Goal: Transaction & Acquisition: Purchase product/service

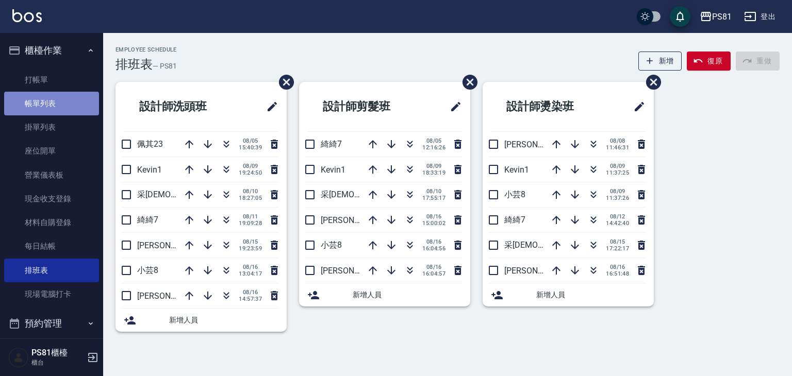
click at [62, 109] on link "帳單列表" at bounding box center [51, 104] width 95 height 24
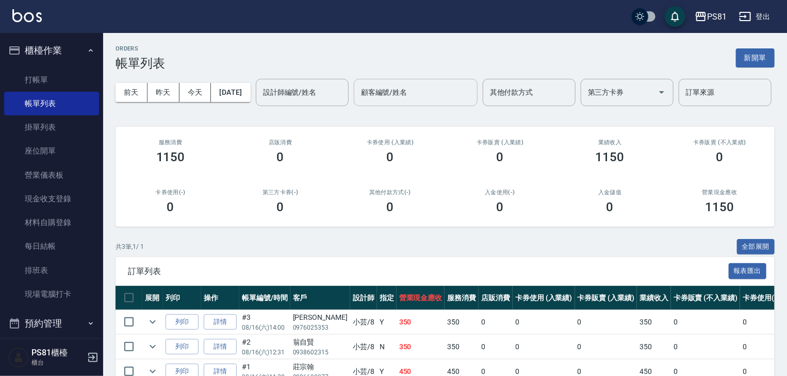
click at [358, 102] on input "顧客編號/姓名" at bounding box center [415, 93] width 114 height 18
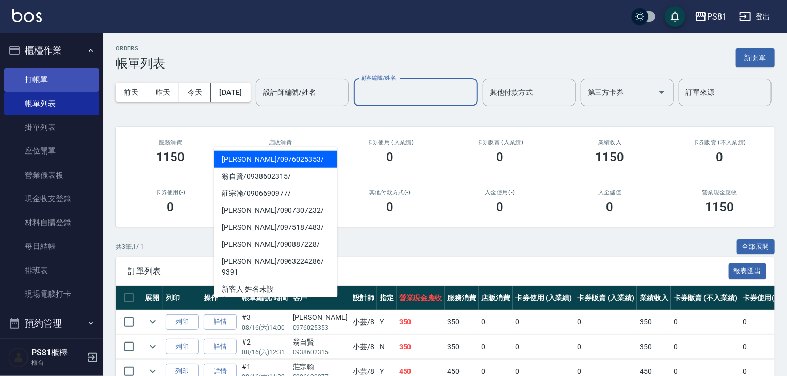
click at [52, 82] on link "打帳單" at bounding box center [51, 80] width 95 height 24
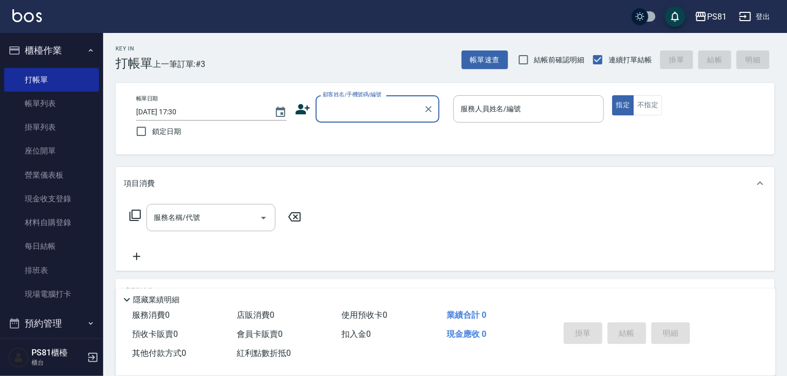
click at [299, 110] on icon at bounding box center [302, 109] width 14 height 10
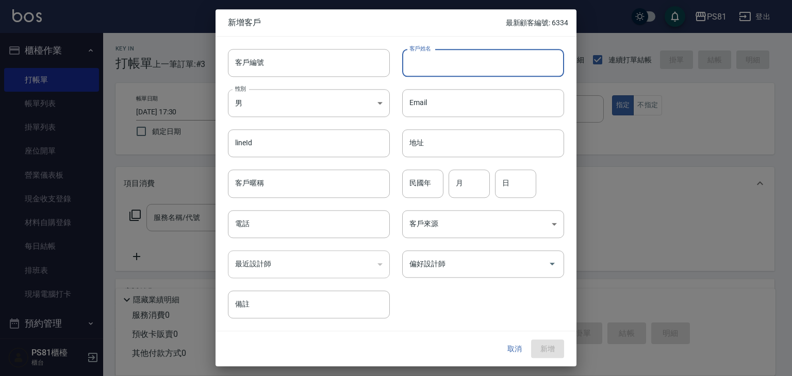
drag, startPoint x: 452, startPoint y: 54, endPoint x: 449, endPoint y: 59, distance: 6.7
click at [452, 54] on input "客戶姓名" at bounding box center [483, 63] width 162 height 28
type input "劉惠姍"
click at [350, 107] on body "PS81 登出 櫃檯作業 打帳單 帳單列表 掛單列表 座位開單 營業儀表板 現金收支登錄 材料自購登錄 每日結帳 排班表 現場電腦打卡 預約管理 預約管理 單…" at bounding box center [396, 250] width 792 height 501
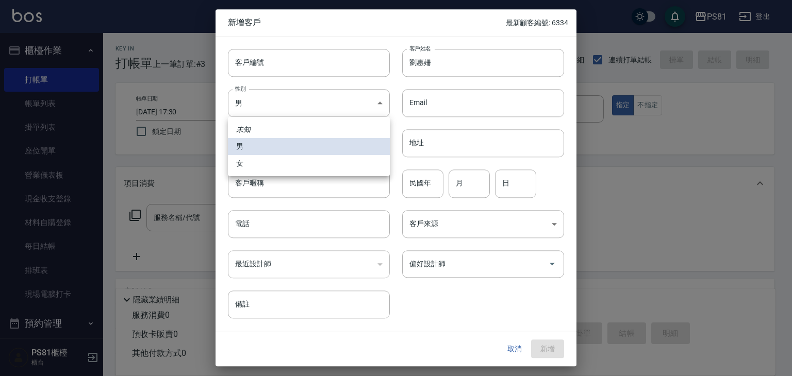
click at [307, 167] on li "女" at bounding box center [309, 163] width 162 height 17
type input "FEMALE"
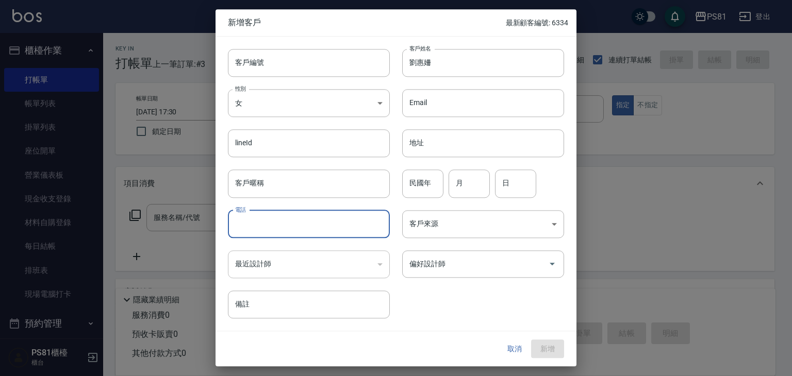
click at [332, 231] on input "電話" at bounding box center [309, 224] width 162 height 28
type input "0976879909"
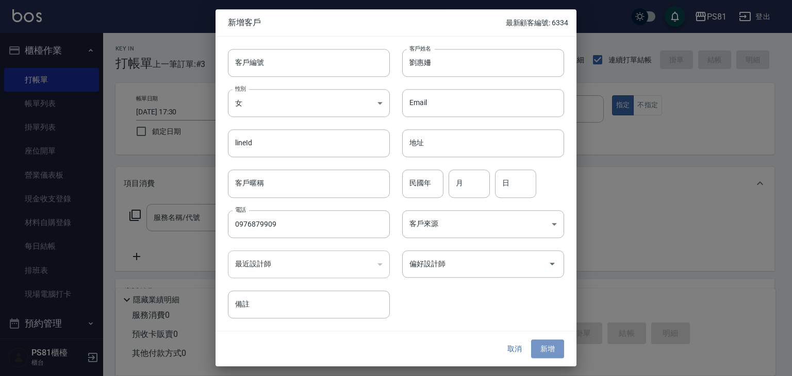
click at [556, 349] on button "新增" at bounding box center [547, 349] width 33 height 19
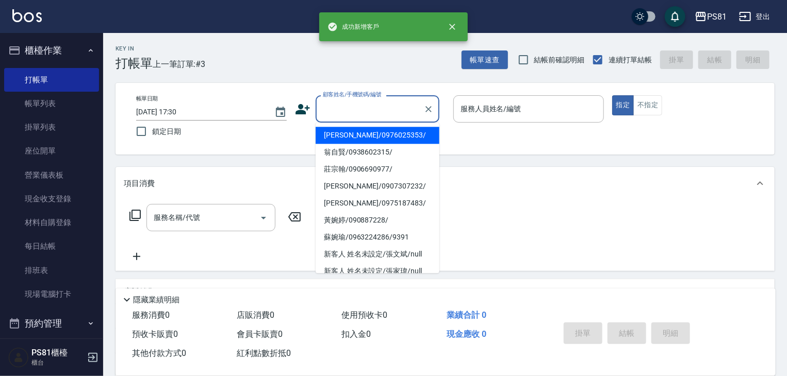
click at [377, 113] on input "顧客姓名/手機號碼/編號" at bounding box center [369, 109] width 99 height 18
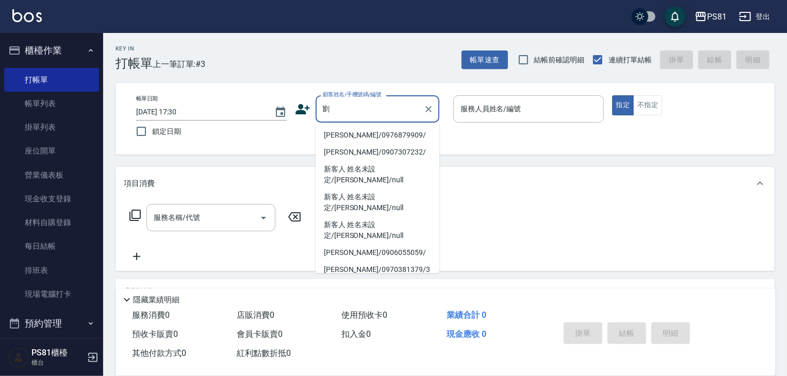
click at [384, 133] on li "[PERSON_NAME]/0976879909/" at bounding box center [378, 135] width 124 height 17
type input "[PERSON_NAME]/0976879909/"
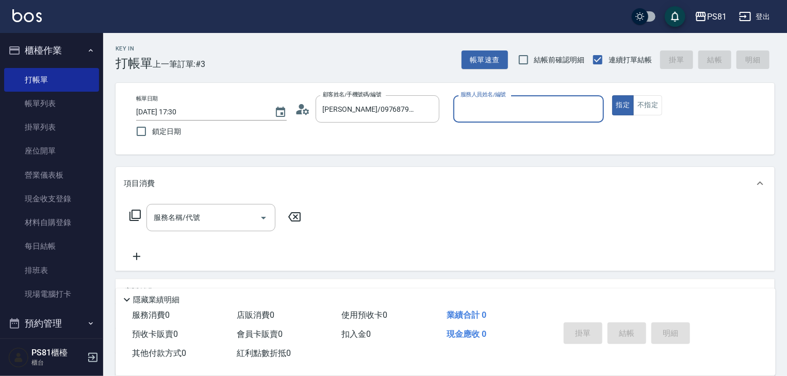
click at [308, 108] on icon at bounding box center [302, 109] width 15 height 15
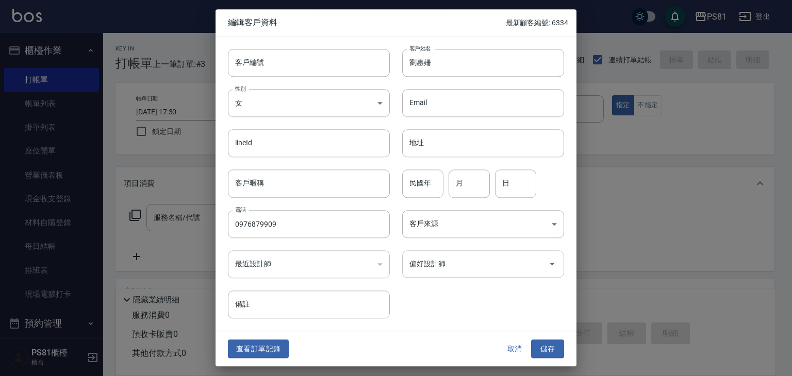
click at [504, 269] on input "偏好設計師" at bounding box center [475, 264] width 137 height 18
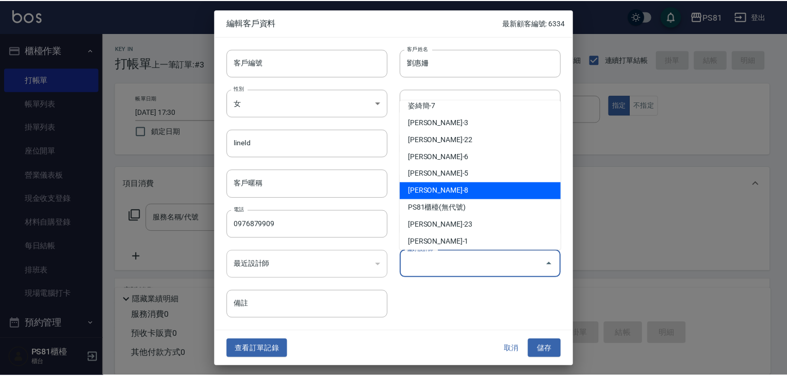
scroll to position [146, 0]
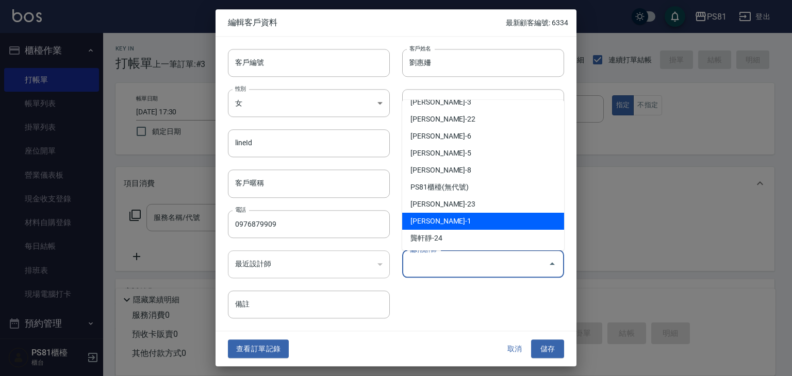
click at [433, 220] on li "李彥馳-1" at bounding box center [483, 221] width 162 height 17
type input "李彥馳"
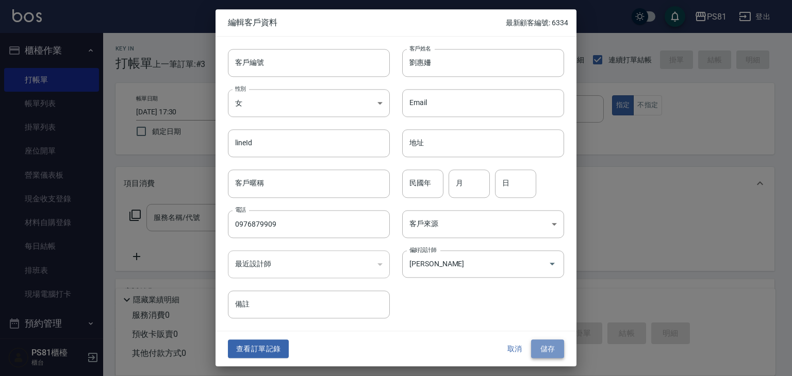
click at [542, 342] on button "儲存" at bounding box center [547, 349] width 33 height 19
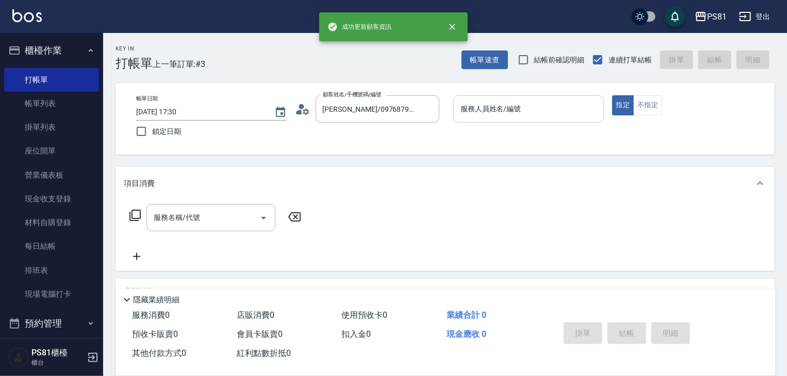
click at [509, 120] on div "服務人員姓名/編號" at bounding box center [528, 108] width 151 height 27
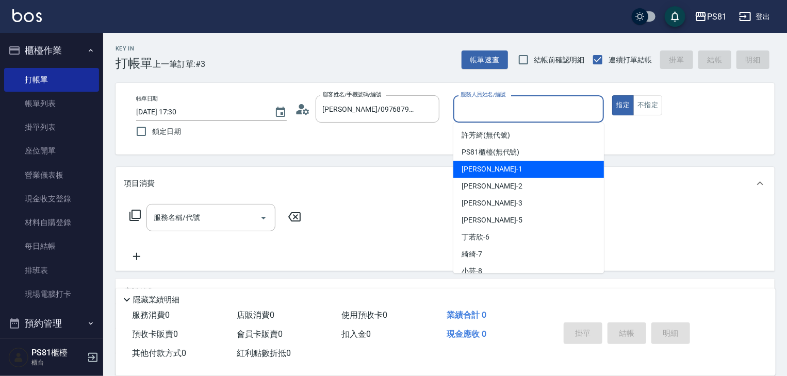
click at [483, 173] on span "[PERSON_NAME] -1" at bounding box center [491, 169] width 61 height 11
type input "[PERSON_NAME]-1"
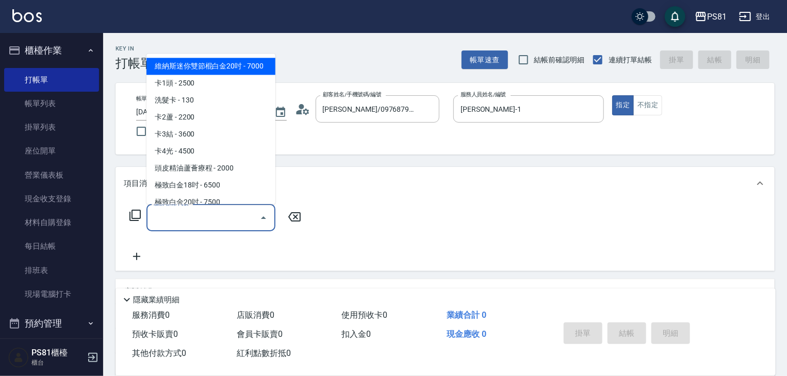
click at [193, 222] on input "服務名稱/代號" at bounding box center [203, 218] width 104 height 18
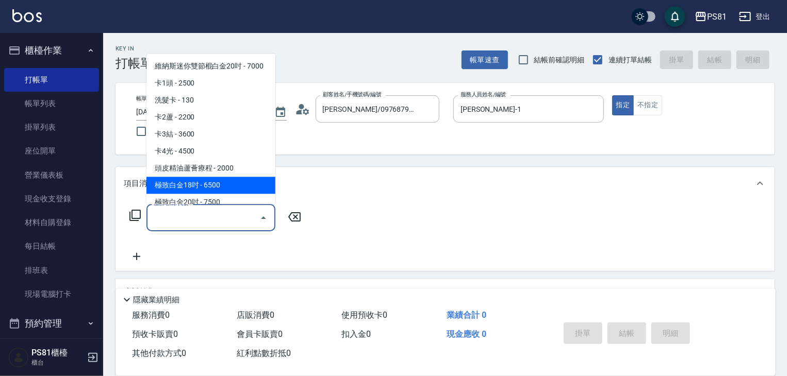
type input "ㄊ"
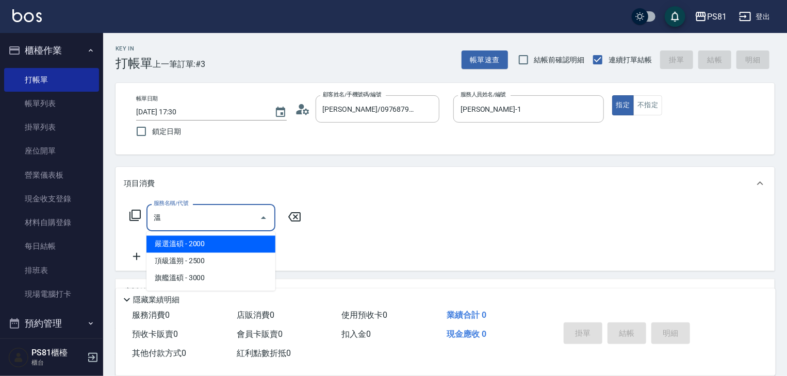
click at [195, 244] on span "嚴選溫碩 - 2000" at bounding box center [210, 244] width 129 height 17
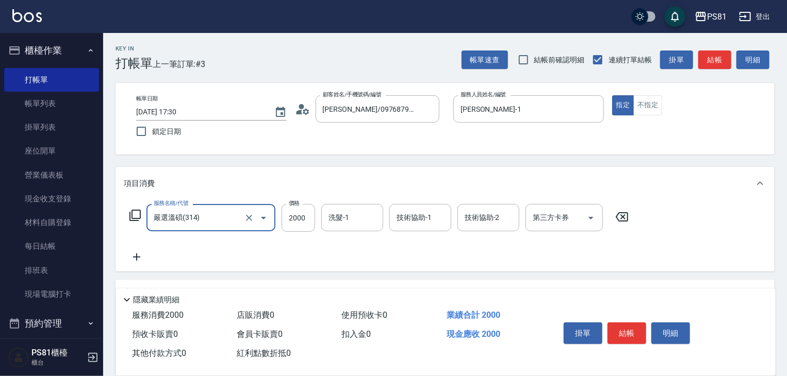
type input "嚴選溫碩(314)"
click at [136, 262] on icon at bounding box center [137, 257] width 26 height 12
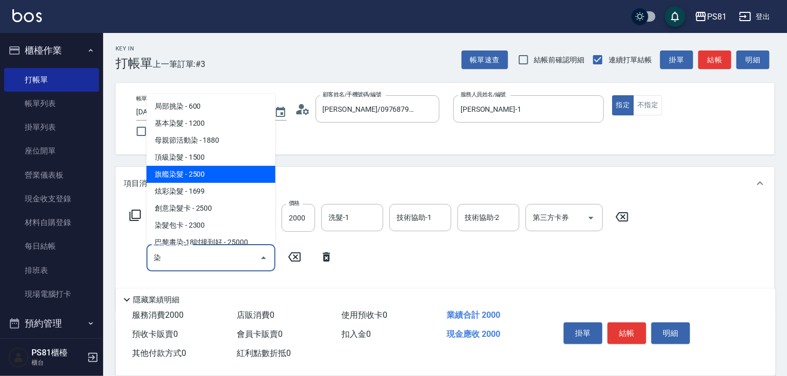
click at [200, 179] on span "旗艦染髮 - 2500" at bounding box center [210, 174] width 129 height 17
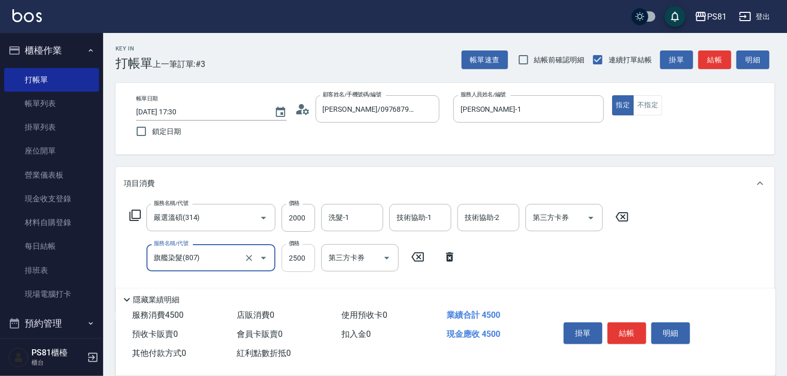
type input "旗艦染髮(807)"
click at [292, 260] on input "2500" at bounding box center [299, 258] width 34 height 28
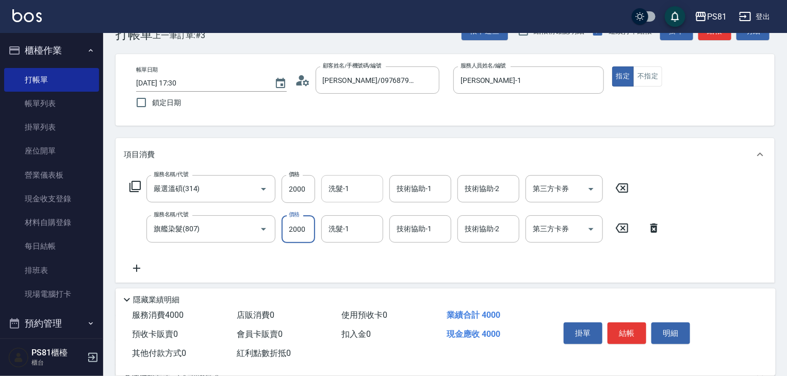
scroll to position [52, 0]
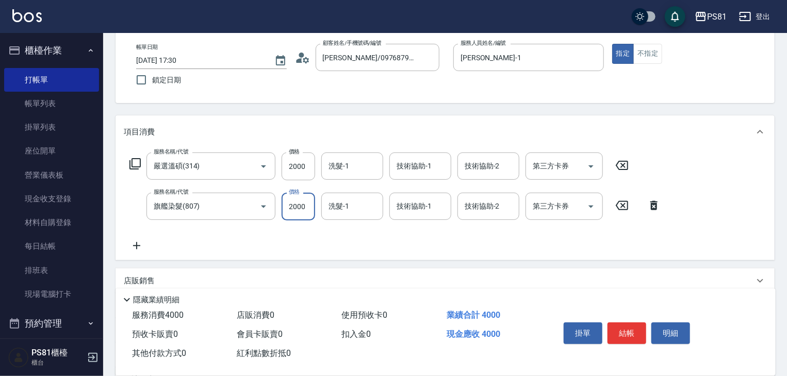
type input "2000"
click at [136, 247] on icon at bounding box center [136, 245] width 7 height 7
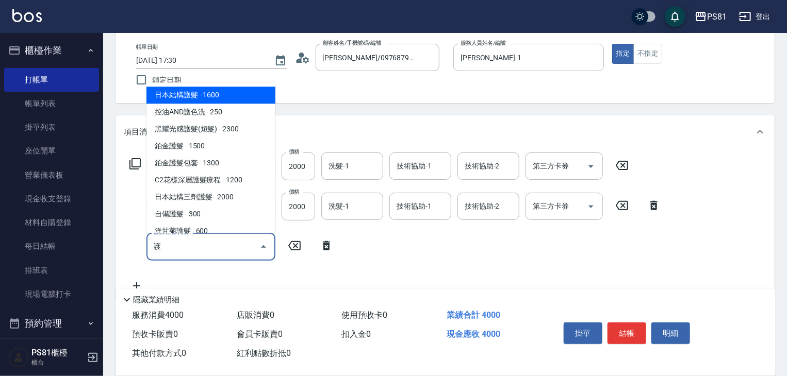
click at [241, 101] on span "日本結構護髮 - 1600" at bounding box center [210, 95] width 129 height 17
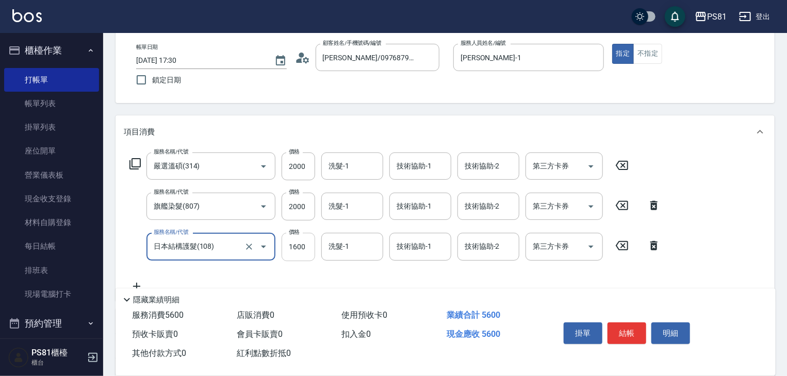
type input "日本結構護髮(108)"
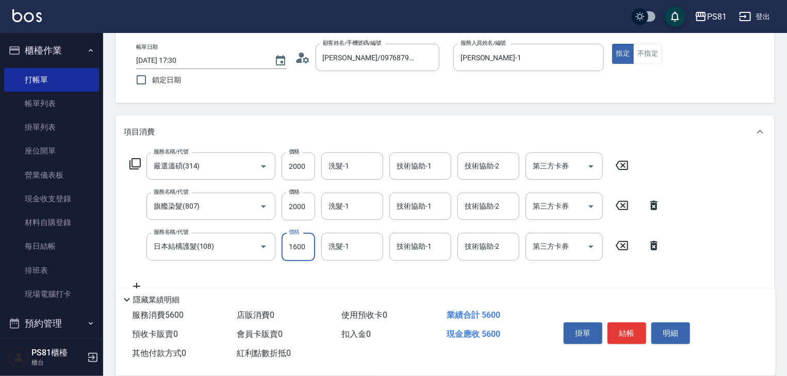
click at [305, 248] on input "1600" at bounding box center [299, 247] width 34 height 28
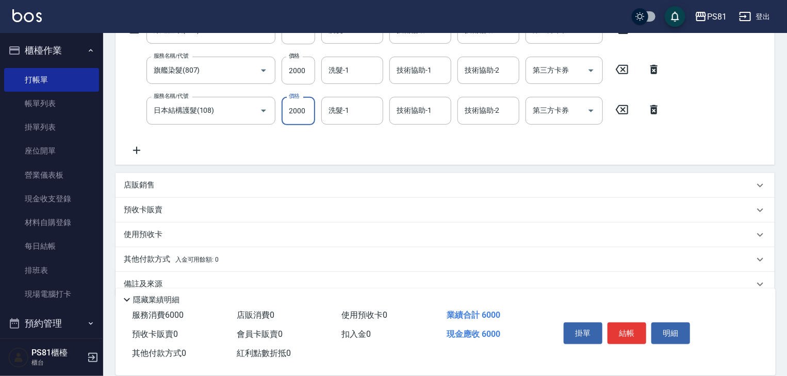
scroll to position [206, 0]
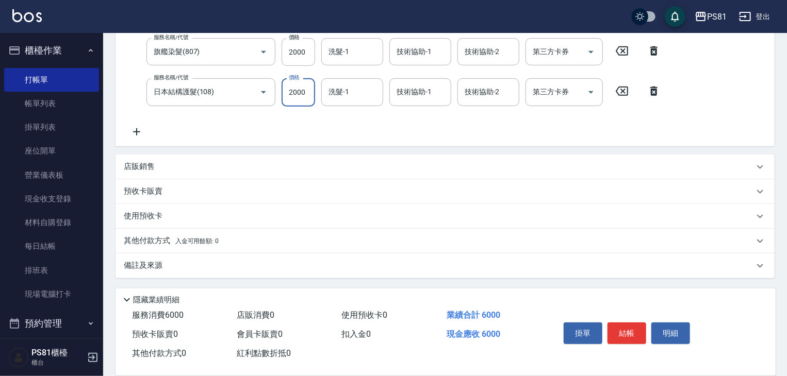
type input "2000"
click at [171, 236] on p "其他付款方式 入金可用餘額: 0" at bounding box center [171, 241] width 95 height 11
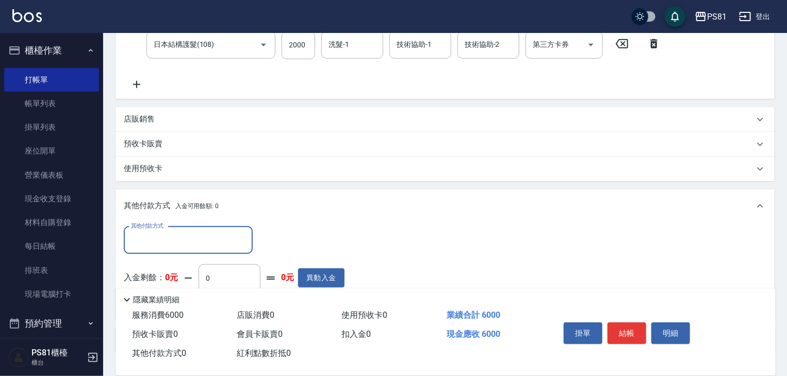
scroll to position [309, 0]
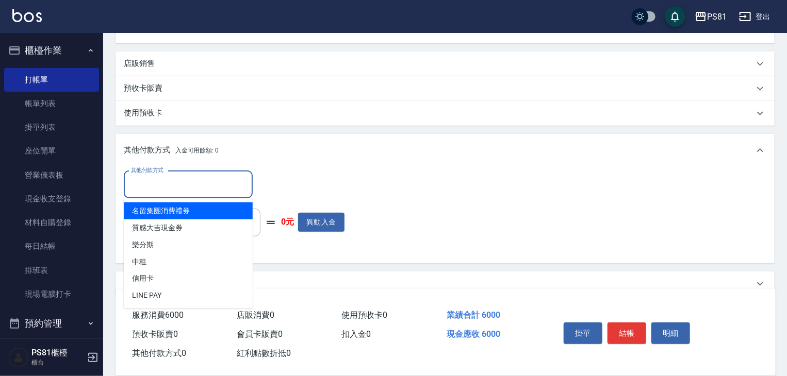
click at [200, 185] on input "其他付款方式" at bounding box center [188, 185] width 120 height 18
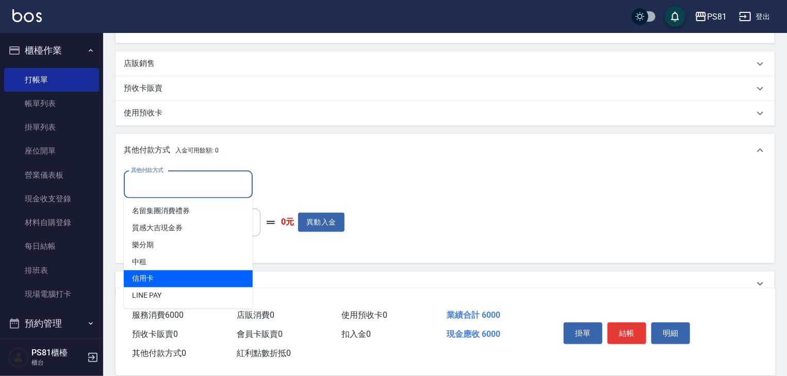
click at [152, 281] on span "信用卡" at bounding box center [188, 279] width 129 height 17
type input "信用卡"
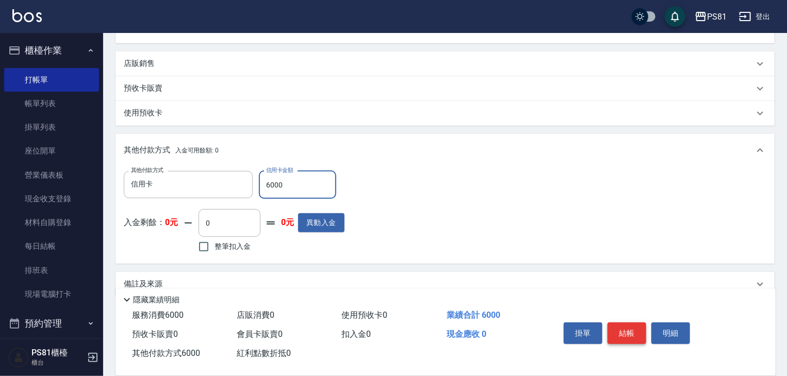
type input "6000"
click at [625, 330] on button "結帳" at bounding box center [626, 334] width 39 height 22
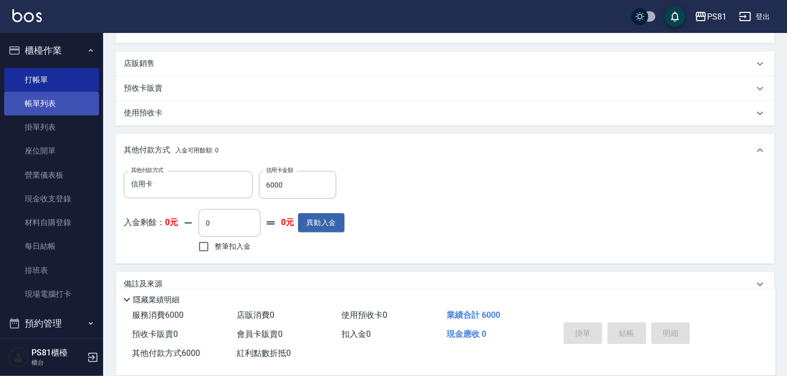
type input "[DATE] 17:35"
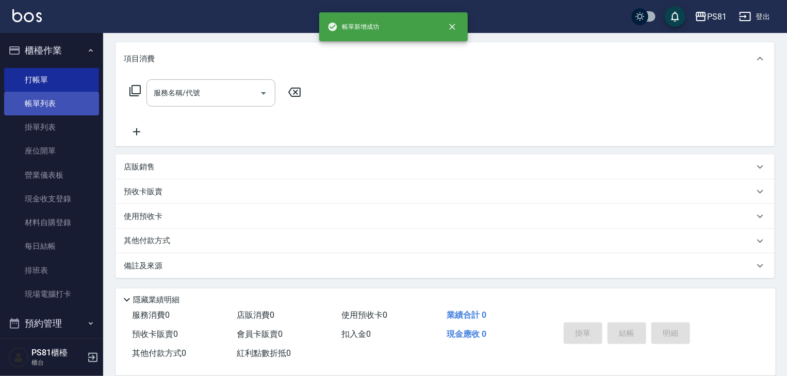
scroll to position [0, 0]
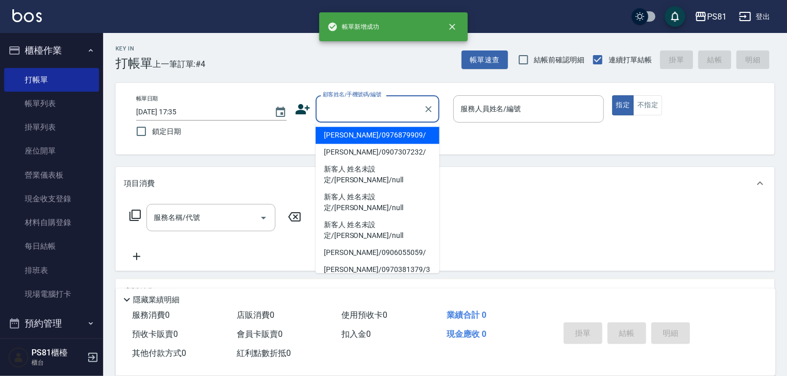
click at [361, 112] on input "顧客姓名/手機號碼/編號" at bounding box center [369, 109] width 99 height 18
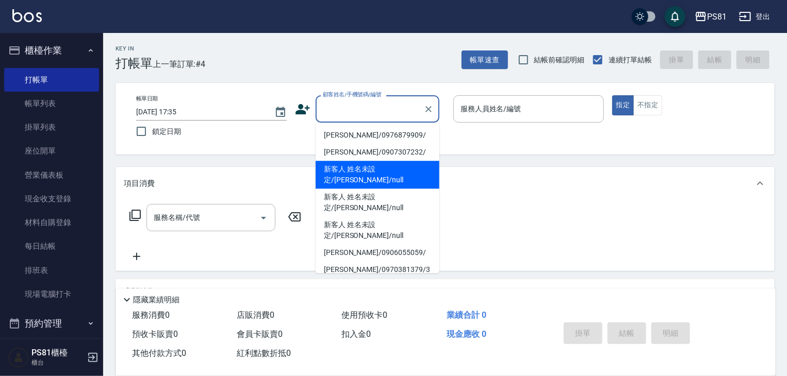
click at [375, 167] on li "新客人 姓名未設定/[PERSON_NAME]/null" at bounding box center [378, 175] width 124 height 28
type input "新客人 姓名未設定/[PERSON_NAME]/null"
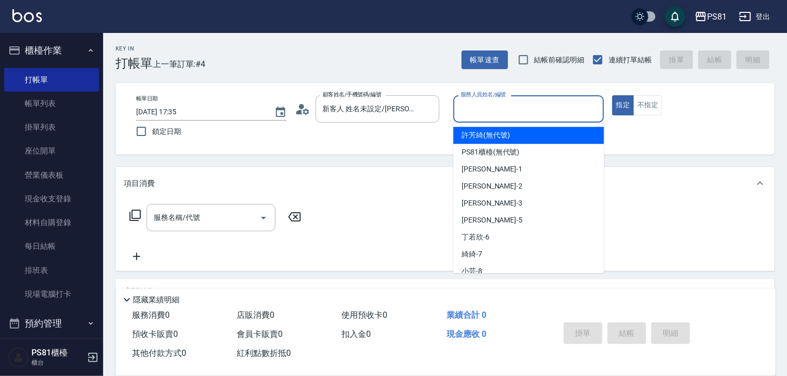
click at [561, 104] on input "服務人員姓名/編號" at bounding box center [528, 109] width 141 height 18
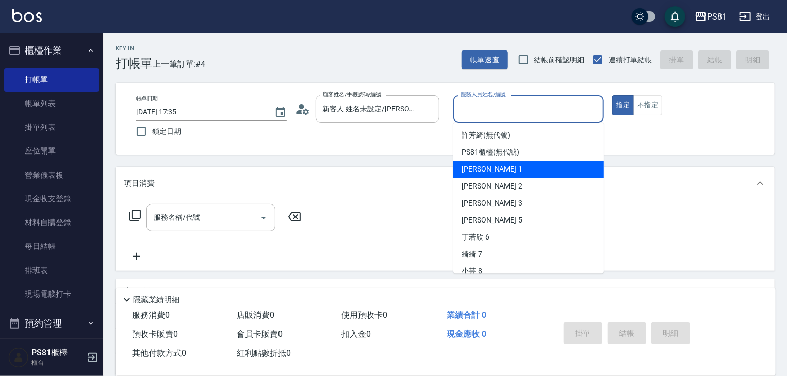
click at [532, 166] on div "[PERSON_NAME] -1" at bounding box center [528, 169] width 151 height 17
type input "[PERSON_NAME]-1"
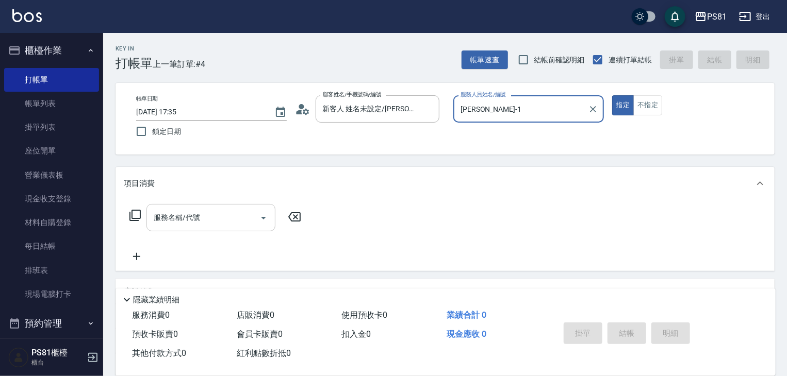
click at [217, 225] on input "服務名稱/代號" at bounding box center [203, 218] width 104 height 18
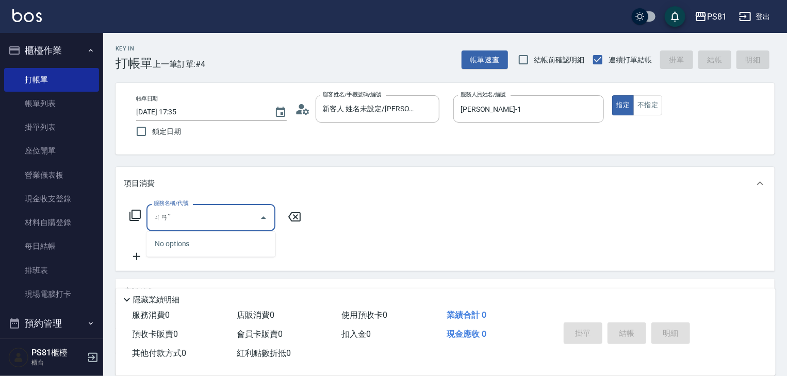
type input "ㄐ"
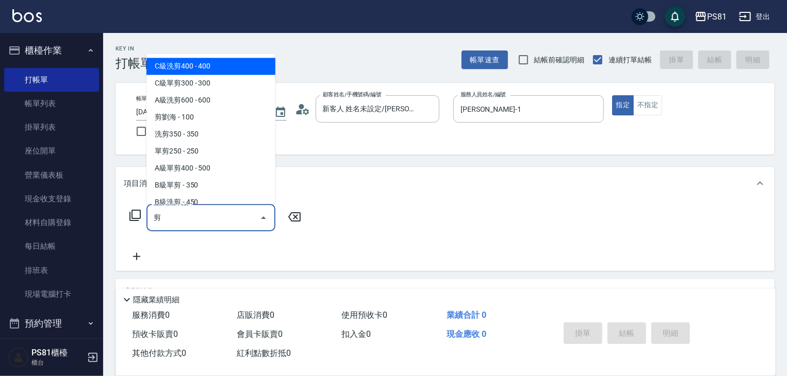
click at [210, 62] on span "C級洗剪400 - 400" at bounding box center [210, 66] width 129 height 17
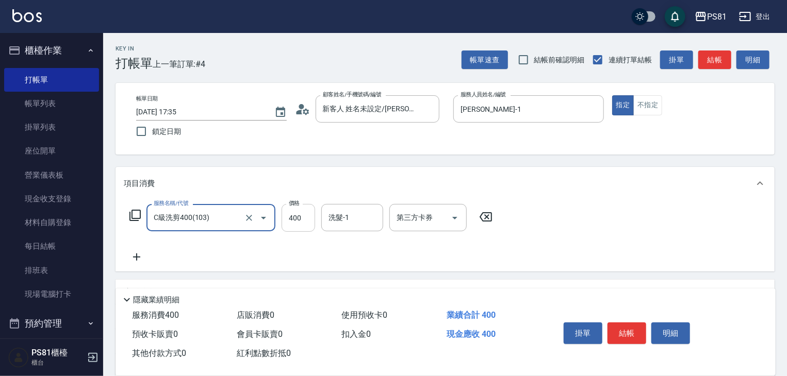
type input "C級洗剪400(103)"
drag, startPoint x: 297, startPoint y: 220, endPoint x: 379, endPoint y: 221, distance: 82.0
click at [297, 220] on input "400" at bounding box center [299, 218] width 34 height 28
type input "350"
click at [363, 216] on input "洗髮-1" at bounding box center [352, 218] width 53 height 18
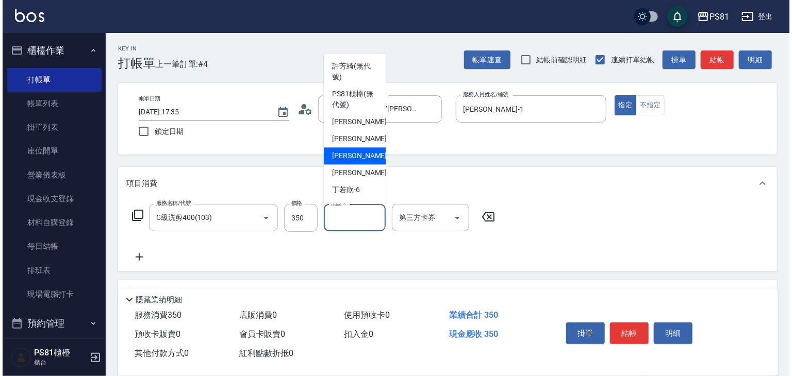
scroll to position [169, 0]
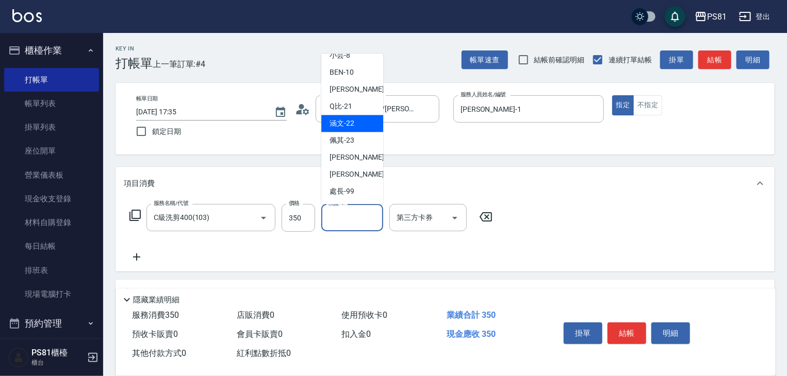
click at [365, 123] on div "涵文 -22" at bounding box center [352, 123] width 62 height 17
type input "涵文-22"
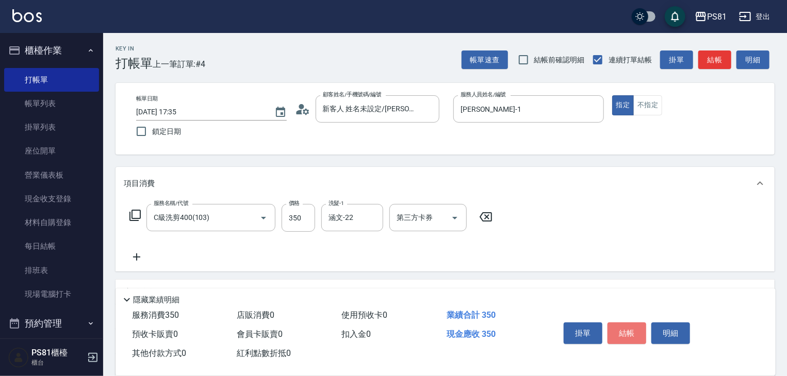
drag, startPoint x: 625, startPoint y: 324, endPoint x: 608, endPoint y: 320, distance: 17.5
click at [624, 323] on button "結帳" at bounding box center [626, 334] width 39 height 22
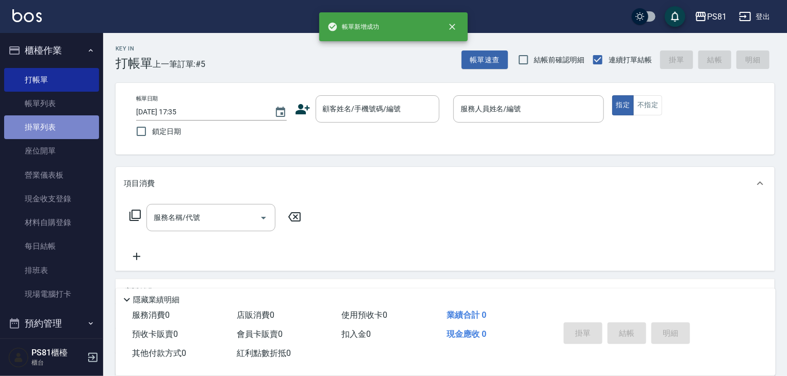
click at [63, 131] on link "掛單列表" at bounding box center [51, 127] width 95 height 24
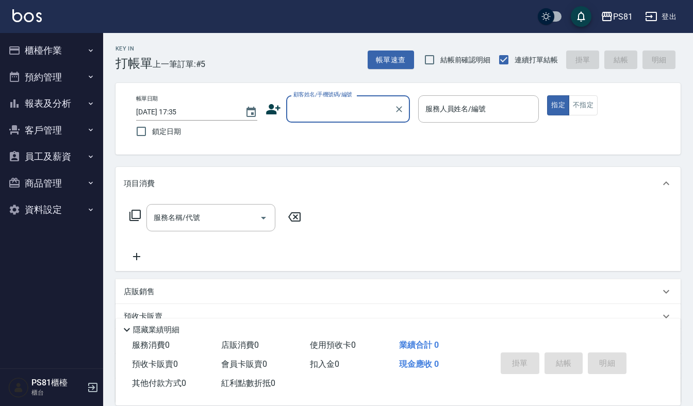
click at [60, 53] on button "櫃檯作業" at bounding box center [51, 50] width 95 height 27
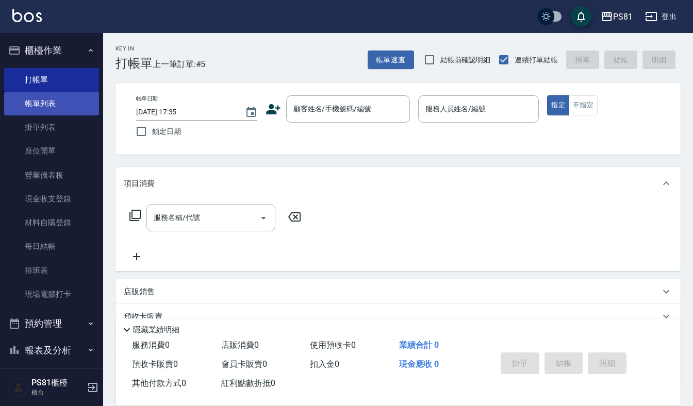
click at [54, 103] on link "帳單列表" at bounding box center [51, 104] width 95 height 24
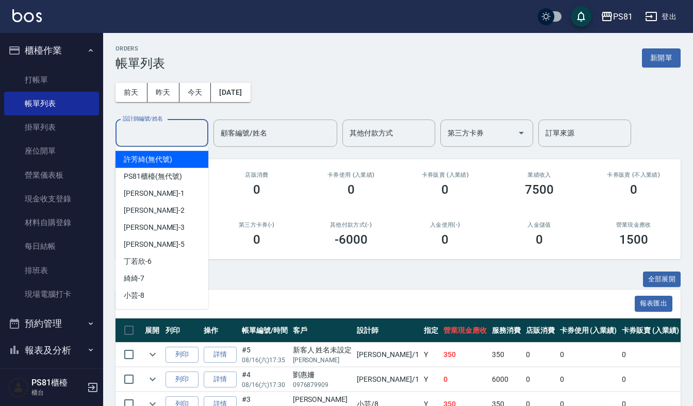
click at [195, 140] on input "設計師編號/姓名" at bounding box center [162, 133] width 84 height 18
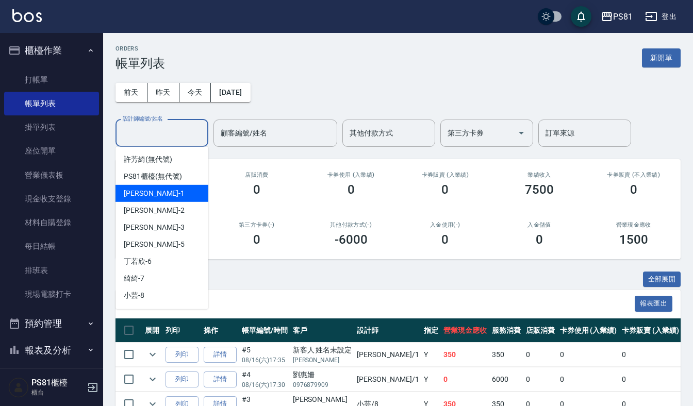
click at [167, 197] on div "[PERSON_NAME] -1" at bounding box center [161, 193] width 93 height 17
type input "[PERSON_NAME]-1"
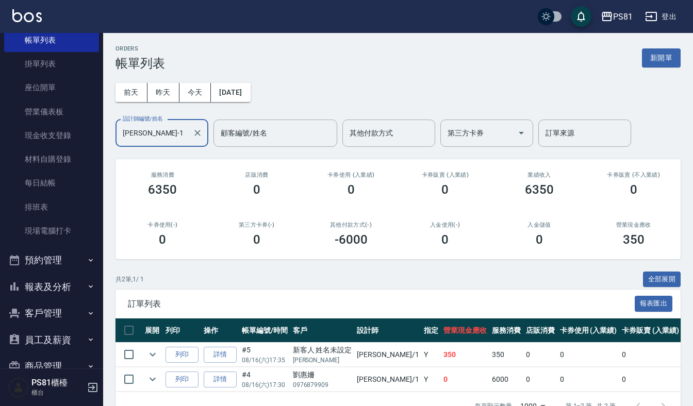
scroll to position [113, 0]
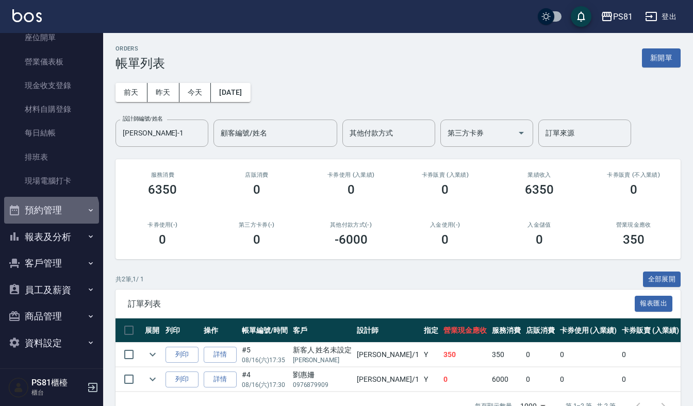
click at [51, 213] on button "預約管理" at bounding box center [51, 210] width 95 height 27
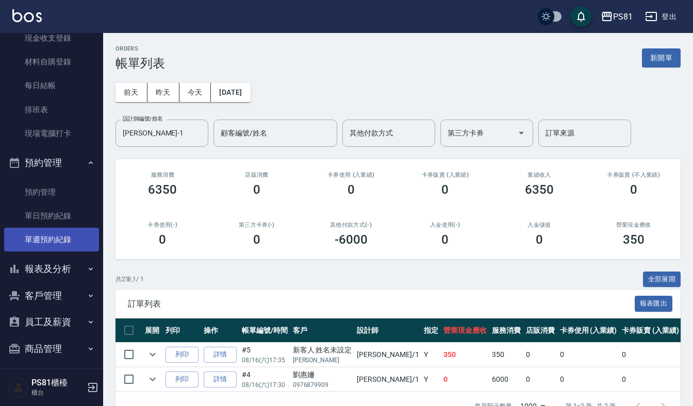
scroll to position [193, 0]
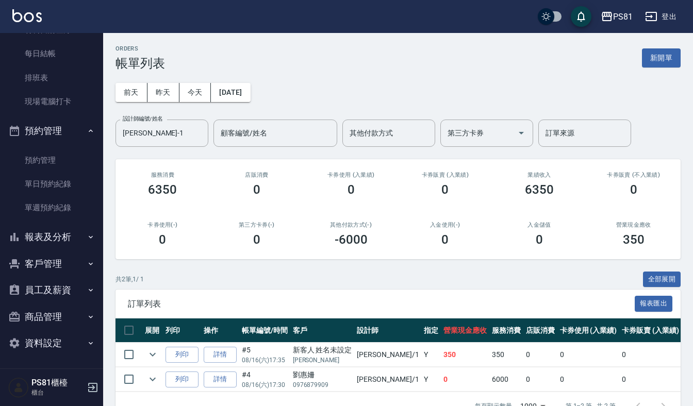
click at [50, 245] on button "報表及分析" at bounding box center [51, 237] width 95 height 27
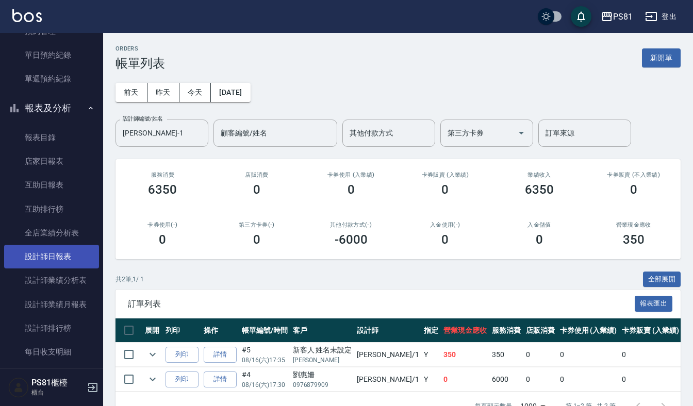
scroll to position [399, 0]
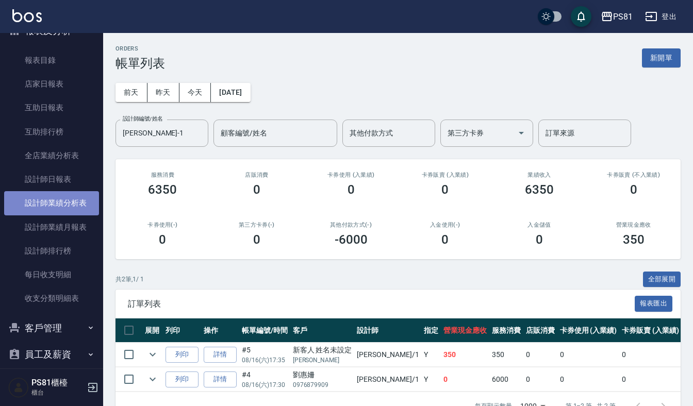
click at [53, 209] on link "設計師業績分析表" at bounding box center [51, 203] width 95 height 24
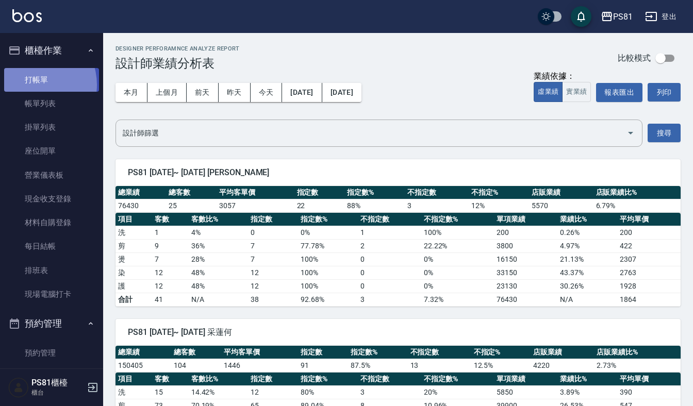
click at [31, 85] on link "打帳單" at bounding box center [51, 80] width 95 height 24
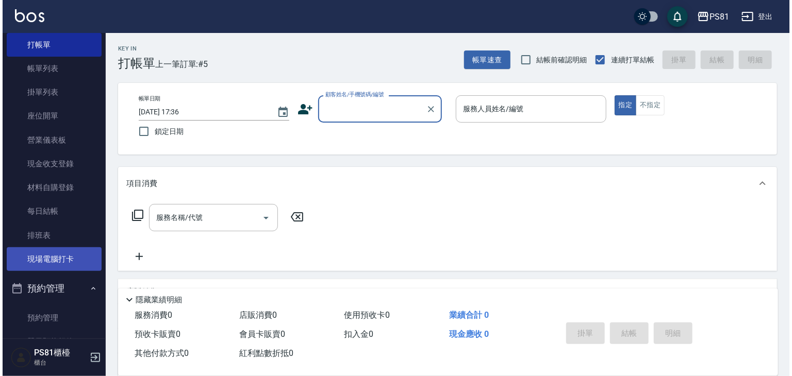
scroll to position [103, 0]
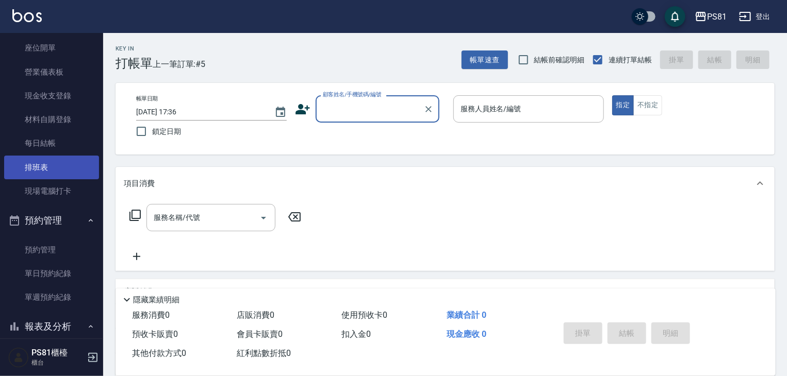
click at [57, 177] on link "排班表" at bounding box center [51, 168] width 95 height 24
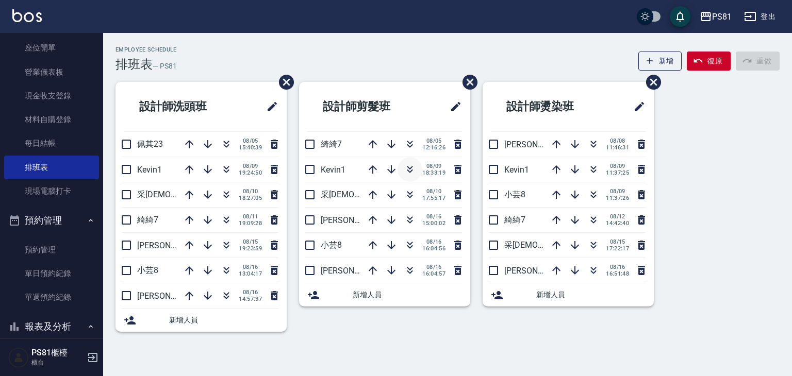
click at [409, 172] on icon "button" at bounding box center [410, 172] width 6 height 4
click at [411, 222] on icon "button" at bounding box center [410, 220] width 12 height 12
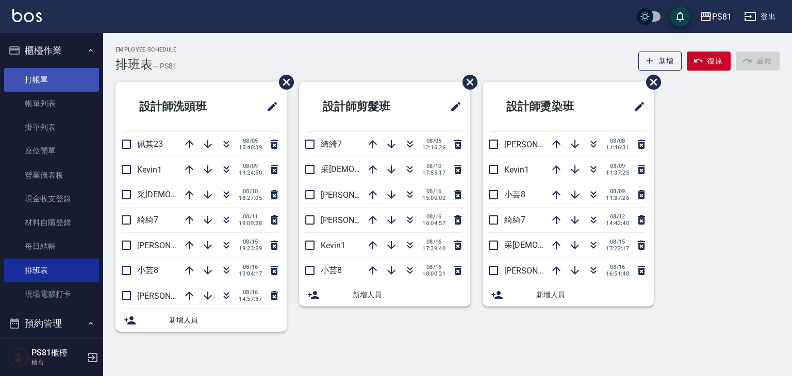
click at [56, 79] on link "打帳單" at bounding box center [51, 80] width 95 height 24
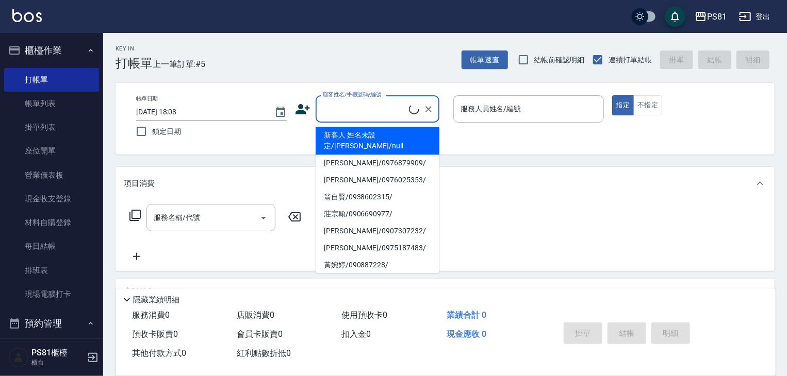
drag, startPoint x: 351, startPoint y: 102, endPoint x: 381, endPoint y: 99, distance: 30.0
click at [353, 102] on input "顧客姓名/手機號碼/編號" at bounding box center [364, 109] width 89 height 18
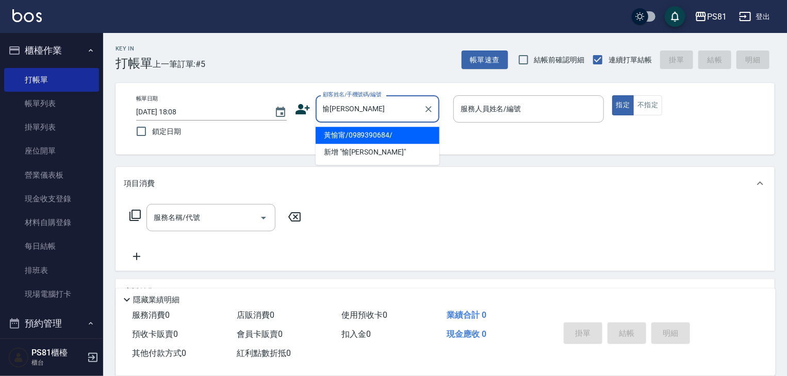
click at [334, 133] on li "黃愉甯/0989390684/" at bounding box center [378, 135] width 124 height 17
type input "黃愉甯/0989390684/"
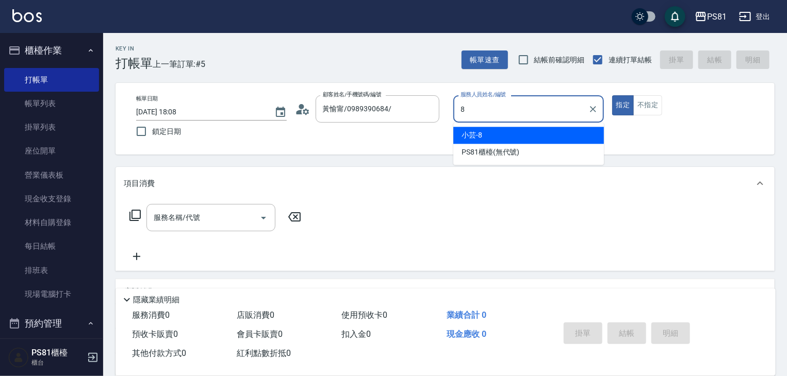
type input "小芸-8"
type button "true"
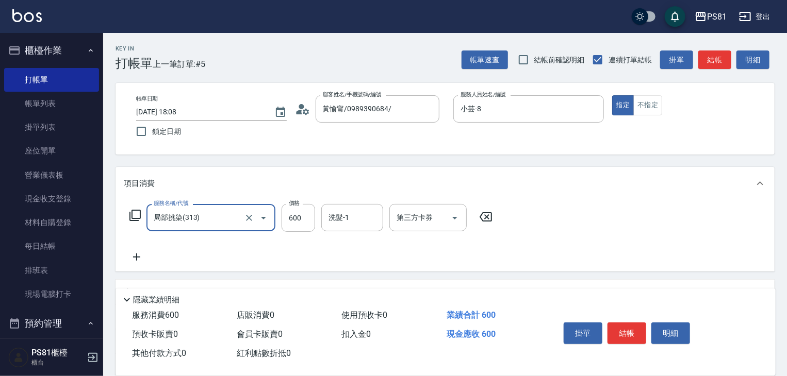
type input "局部挑染(313)"
type input "800"
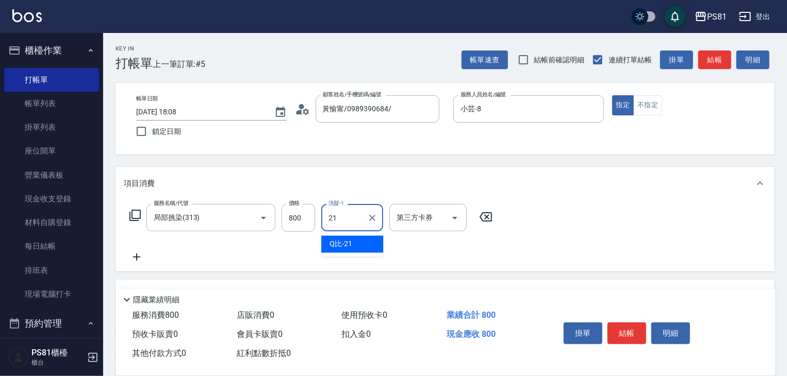
type input "Q比-21"
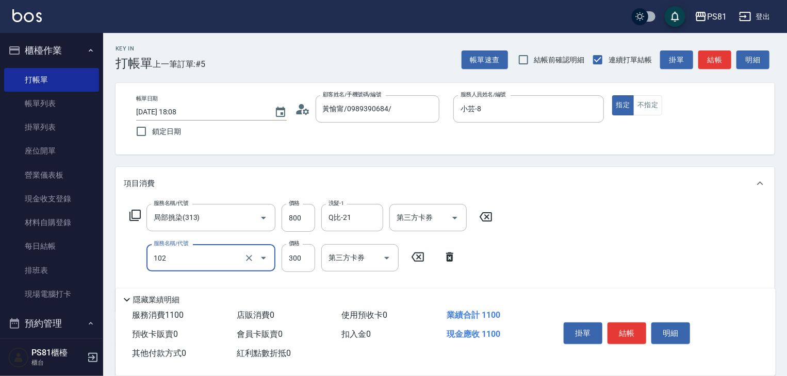
type input "保濕洗(102)"
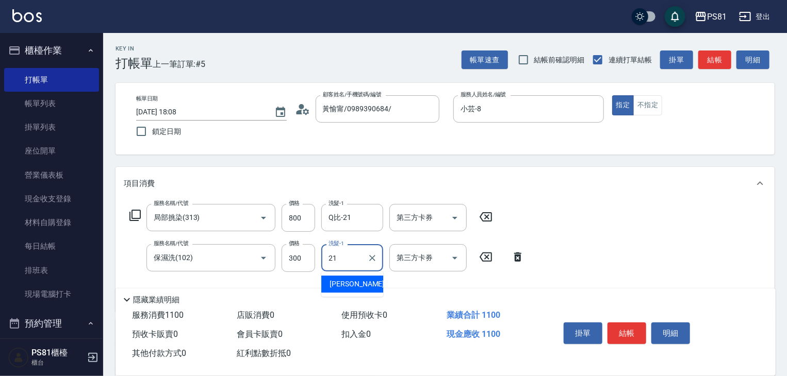
type input "Q比-21"
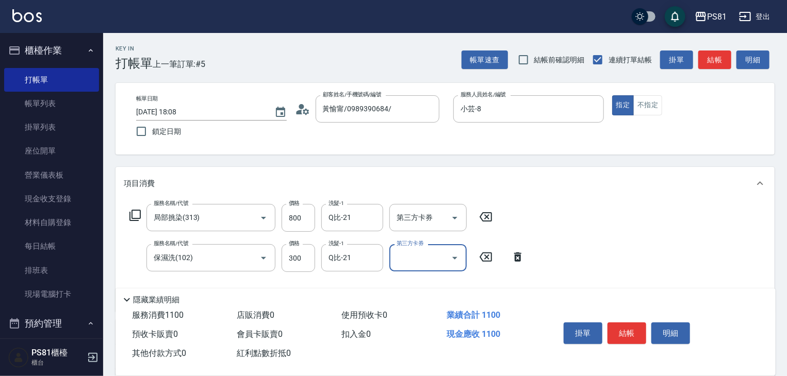
click at [613, 325] on button "結帳" at bounding box center [626, 334] width 39 height 22
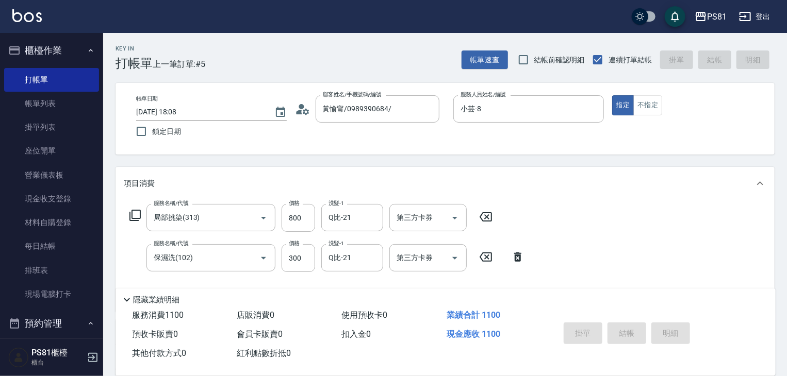
type input "[DATE] 18:09"
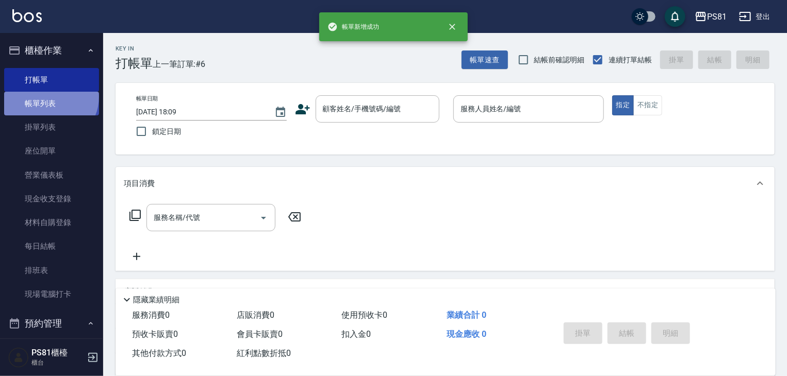
click at [49, 97] on link "帳單列表" at bounding box center [51, 104] width 95 height 24
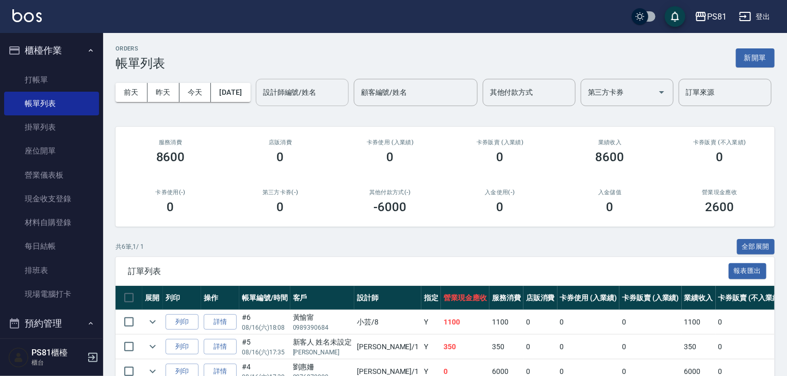
click at [260, 102] on input "設計師編號/姓名" at bounding box center [302, 93] width 84 height 18
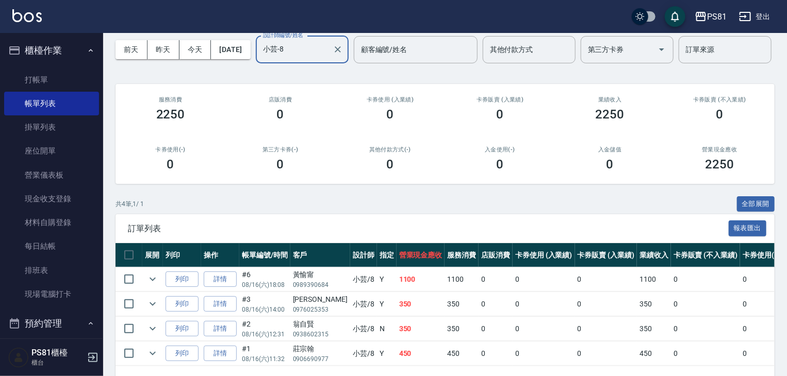
scroll to position [113, 0]
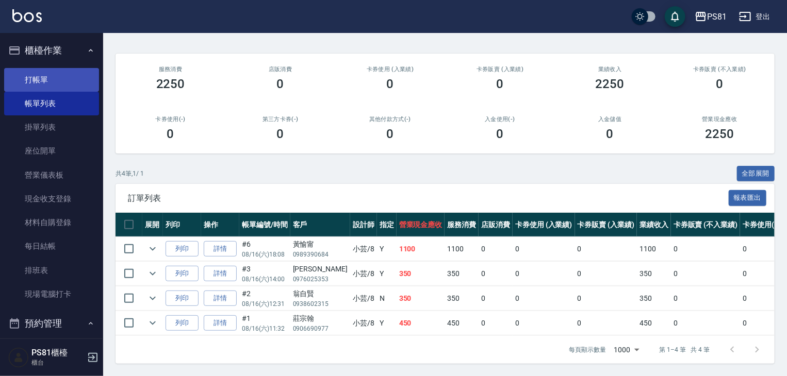
type input "小芸-8"
click at [44, 78] on link "打帳單" at bounding box center [51, 80] width 95 height 24
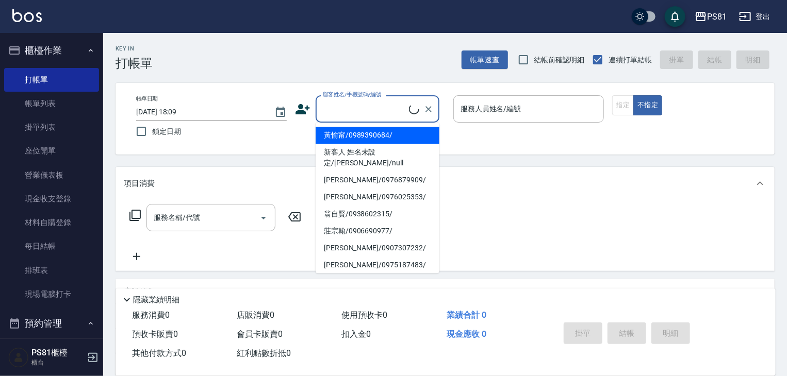
click at [400, 108] on input "顧客姓名/手機號碼/編號" at bounding box center [364, 109] width 89 height 18
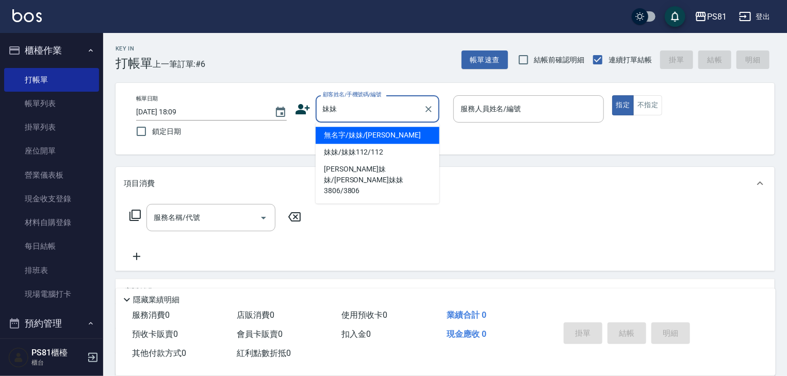
type input "無名字/妹妹/[PERSON_NAME]"
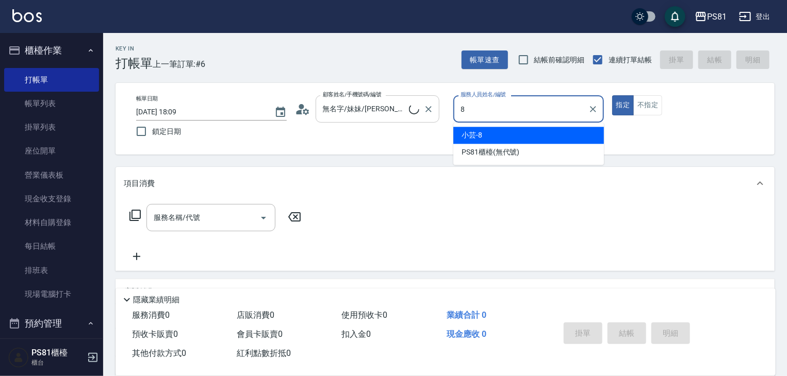
type input "小芸-8"
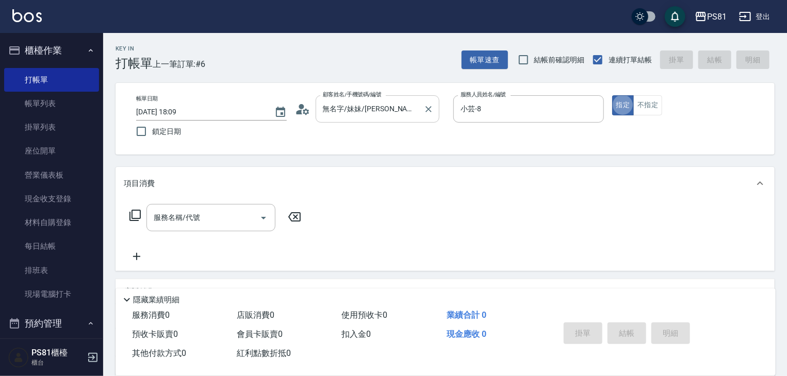
type button "true"
click at [639, 114] on button "不指定" at bounding box center [647, 105] width 29 height 20
click at [190, 221] on input "服務名稱/代號" at bounding box center [203, 218] width 104 height 18
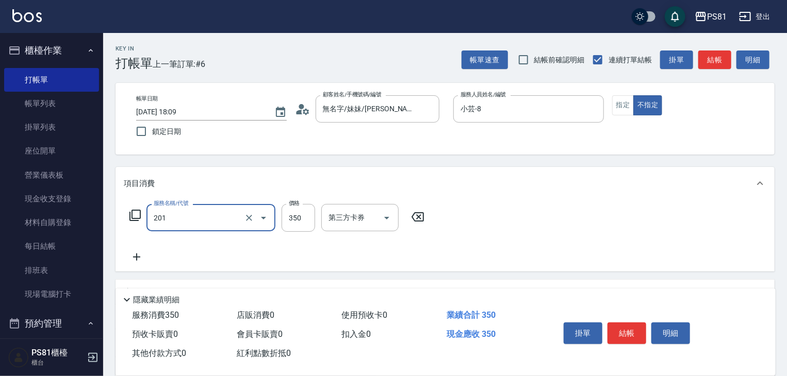
type input "洗剪350(201)"
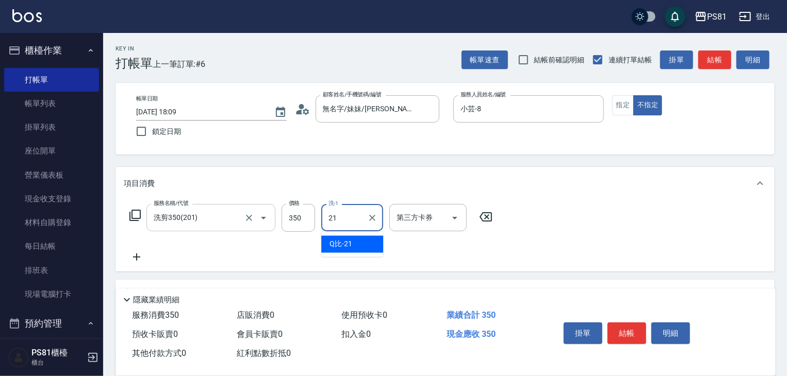
type input "Q比-21"
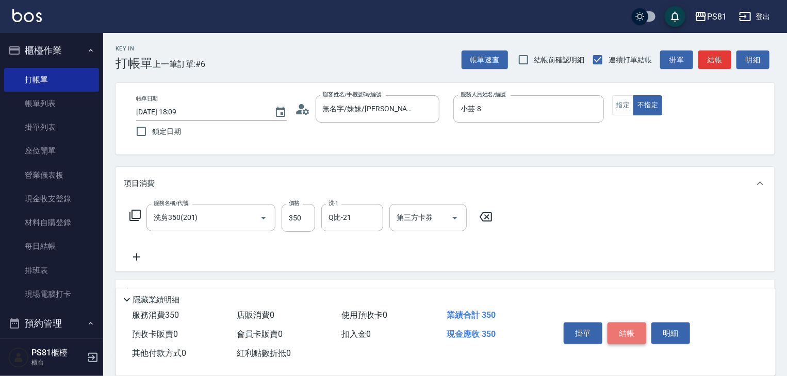
click at [631, 340] on button "結帳" at bounding box center [626, 334] width 39 height 22
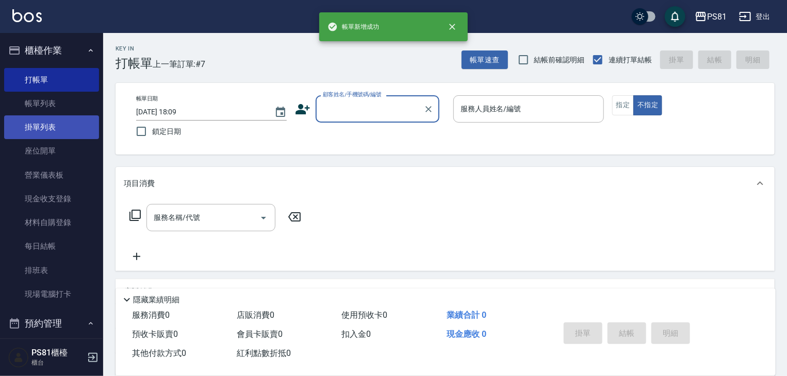
click at [52, 116] on link "掛單列表" at bounding box center [51, 127] width 95 height 24
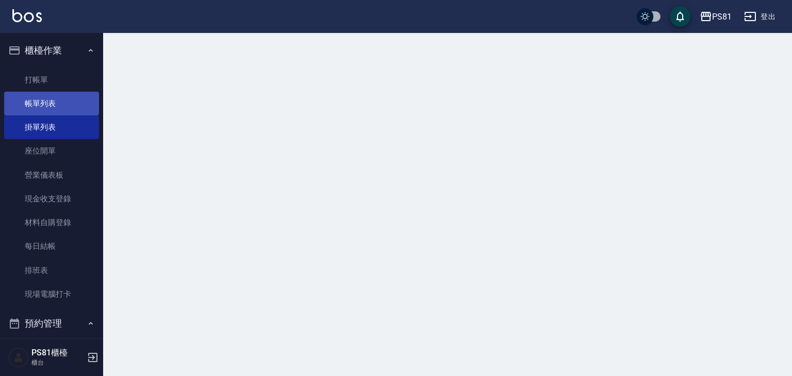
click at [57, 103] on html "PS81 登出 櫃檯作業 打帳單 帳單列表 掛單列表 座位開單 營業儀表板 現金收支登錄 材料自購登錄 每日結帳 排班表 現場電腦打卡 預約管理 預約管理 單…" at bounding box center [396, 188] width 792 height 376
